Goal: Transaction & Acquisition: Purchase product/service

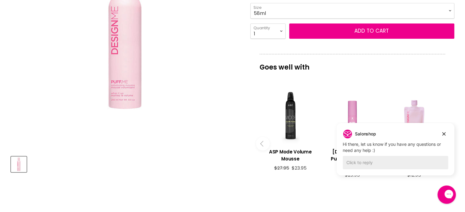
scroll to position [139, 0]
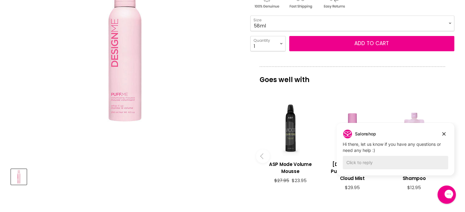
click at [446, 132] on div "Goes well with imageUrl ASP Mode Volume Mousse $27.95 $23.95 imageUrl Design.ME…" at bounding box center [352, 143] width 204 height 153
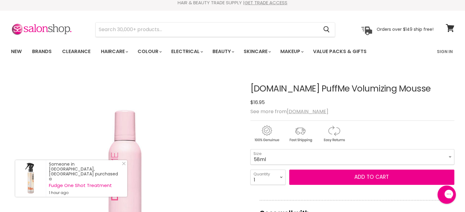
scroll to position [0, 0]
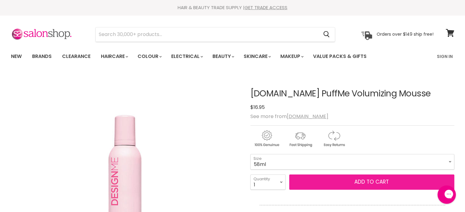
click at [402, 181] on button "Add to cart" at bounding box center [371, 182] width 165 height 15
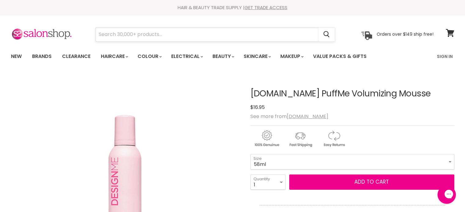
click at [117, 34] on input "Search" at bounding box center [207, 35] width 223 height 14
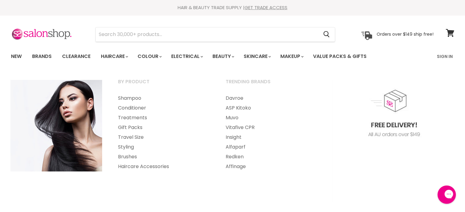
click at [132, 184] on ul "By Product Shampoo Conditioner Treatments" at bounding box center [233, 145] width 460 height 146
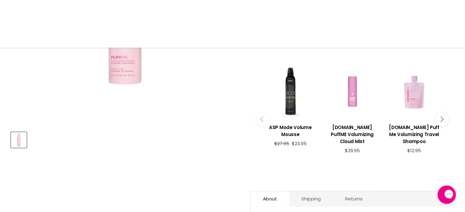
scroll to position [187, 0]
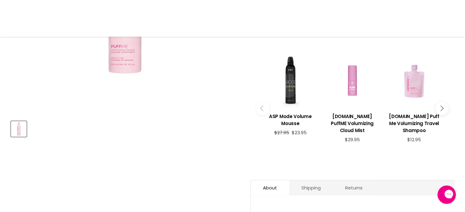
click at [129, 64] on img "Design.ME PuffMe Volumizing Mousse image. Click or Scroll to Zoom." at bounding box center [125, 1] width 153 height 153
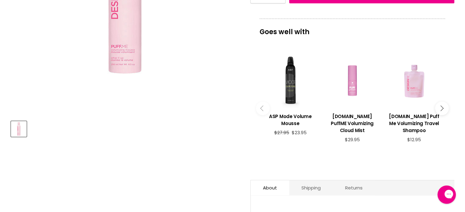
click at [147, 102] on div "Click or scroll to zoom Tap or pinch to zoom" at bounding box center [125, 1] width 228 height 228
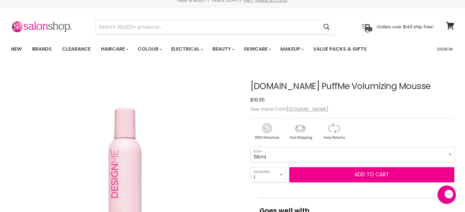
scroll to position [0, 0]
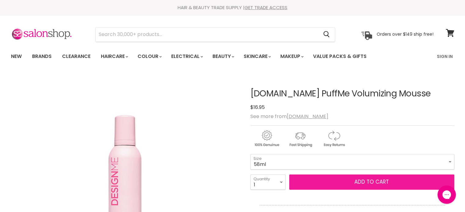
click at [313, 179] on button "Add to cart" at bounding box center [371, 182] width 165 height 15
click at [327, 183] on button "Add to cart" at bounding box center [371, 182] width 165 height 15
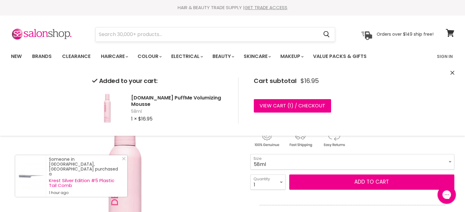
click at [128, 33] on input "Search" at bounding box center [207, 35] width 223 height 14
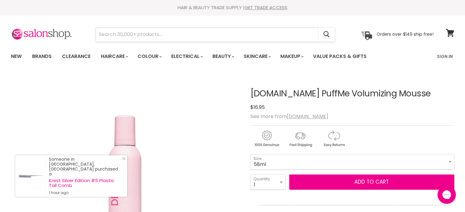
click at [128, 33] on input "Search" at bounding box center [207, 35] width 223 height 14
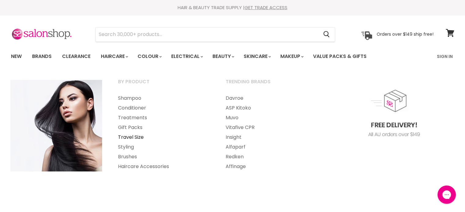
click at [132, 137] on link "Travel Size" at bounding box center [163, 138] width 106 height 10
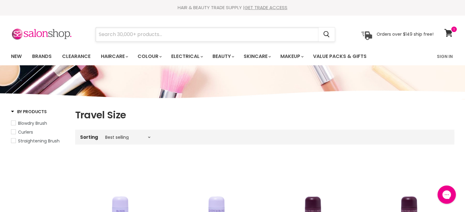
click at [111, 33] on input "Search" at bounding box center [207, 35] width 223 height 14
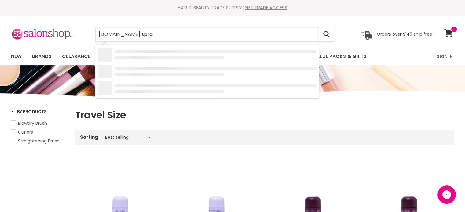
type input "design.me spray"
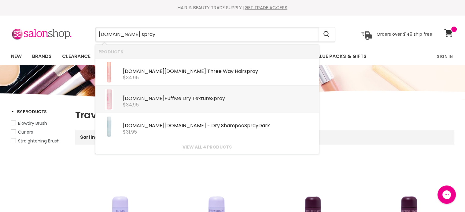
click at [147, 102] on b "Design.Me" at bounding box center [144, 98] width 42 height 7
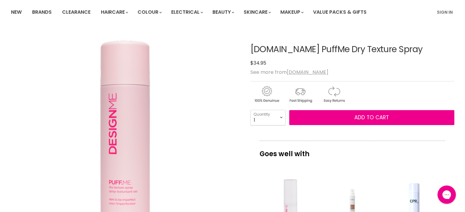
scroll to position [40, 0]
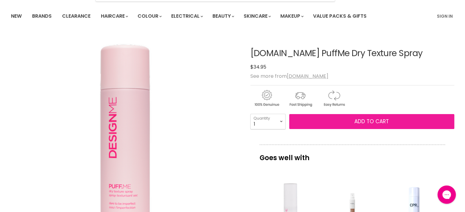
click at [419, 123] on button "Add to cart" at bounding box center [371, 121] width 165 height 15
click at [422, 121] on button "Add to cart" at bounding box center [371, 121] width 165 height 15
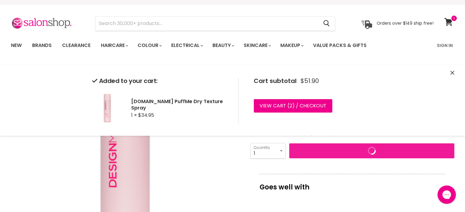
scroll to position [0, 0]
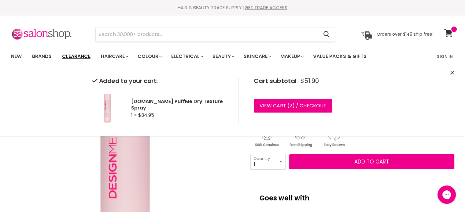
click at [84, 56] on link "Clearance" at bounding box center [76, 56] width 38 height 13
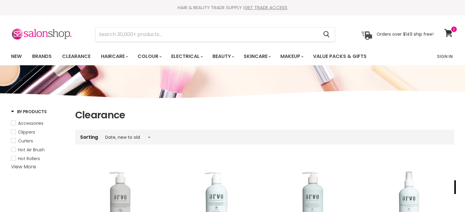
select select "created-descending"
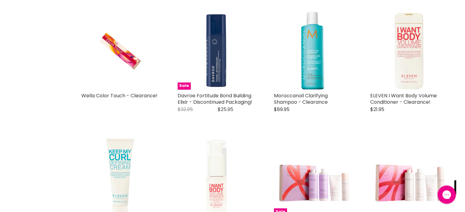
click at [439, 187] on div "Chat with us" at bounding box center [446, 195] width 24 height 23
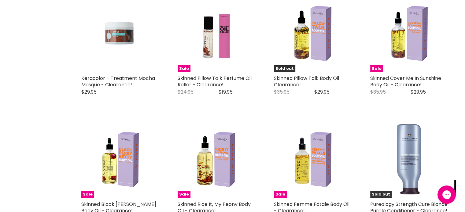
scroll to position [1310, 0]
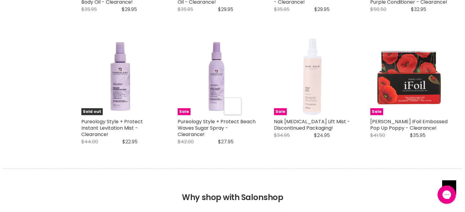
select select "created-descending"
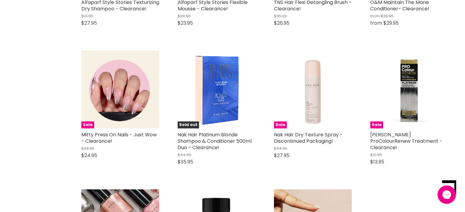
scroll to position [2460, 0]
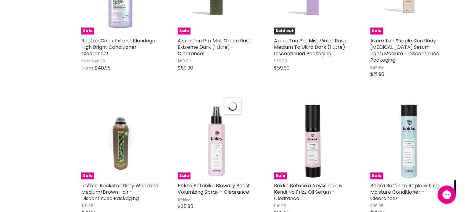
select select "created-descending"
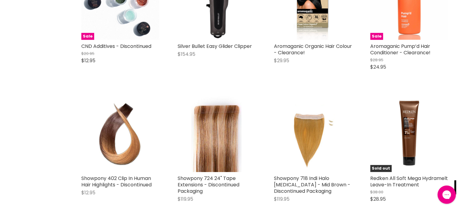
scroll to position [4204, 0]
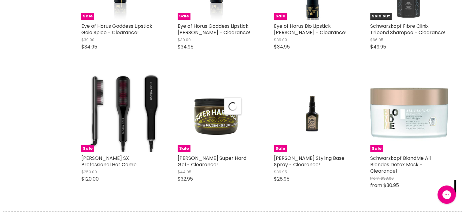
select select "created-descending"
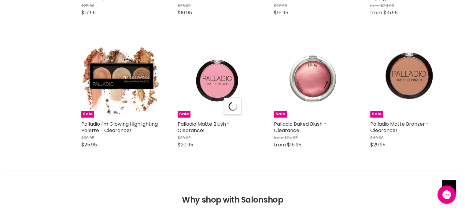
select select "created-descending"
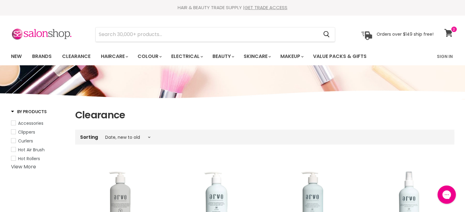
click at [451, 30] on span at bounding box center [454, 29] width 7 height 7
